Goal: Information Seeking & Learning: Learn about a topic

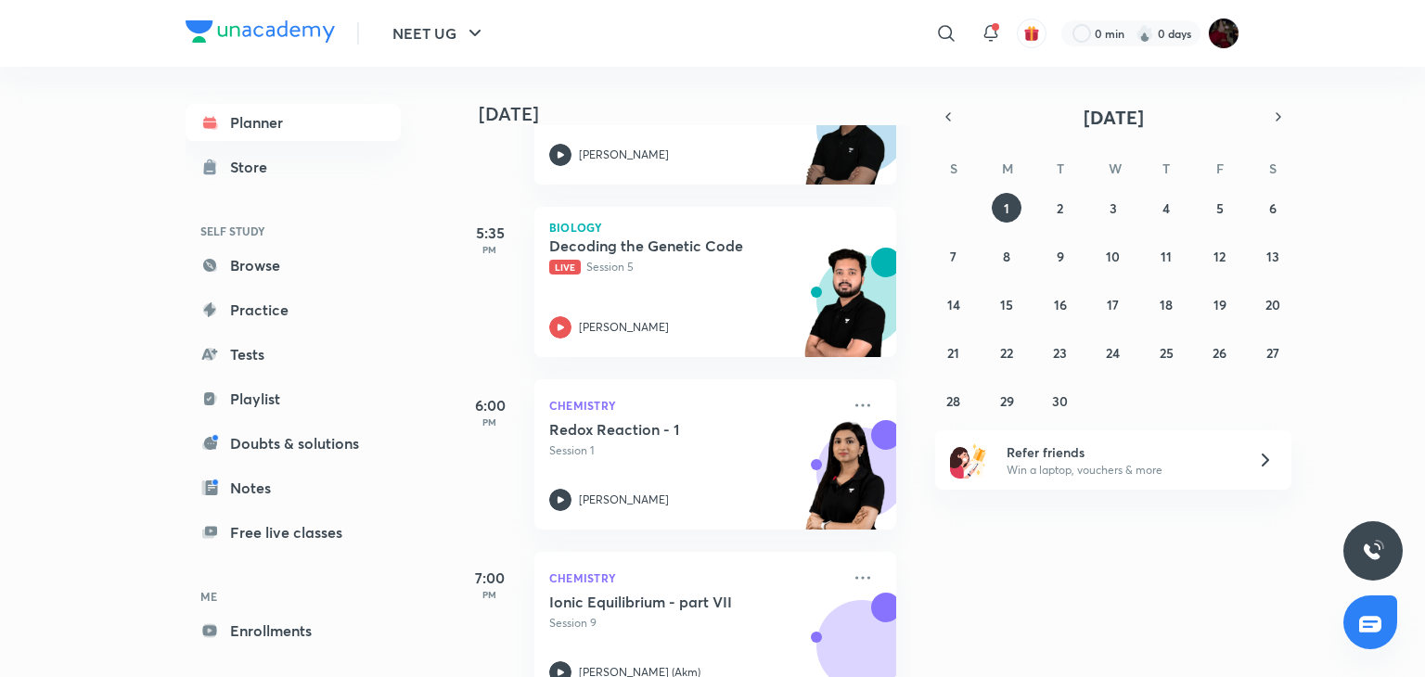
scroll to position [889, 0]
click at [560, 315] on div "Decoding the Genetic Code Live Session 5 [PERSON_NAME]" at bounding box center [694, 288] width 291 height 102
